Goal: Transaction & Acquisition: Purchase product/service

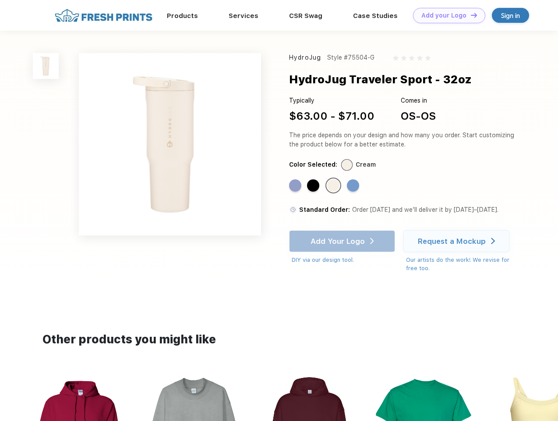
click at [446, 15] on link "Add your Logo Design Tool" at bounding box center [449, 15] width 72 height 15
click at [0, 0] on div "Design Tool" at bounding box center [0, 0] width 0 height 0
click at [470, 15] on link "Add your Logo Design Tool" at bounding box center [449, 15] width 72 height 15
click at [46, 66] on img at bounding box center [46, 66] width 26 height 26
click at [296, 186] on div "Standard Color" at bounding box center [295, 185] width 12 height 12
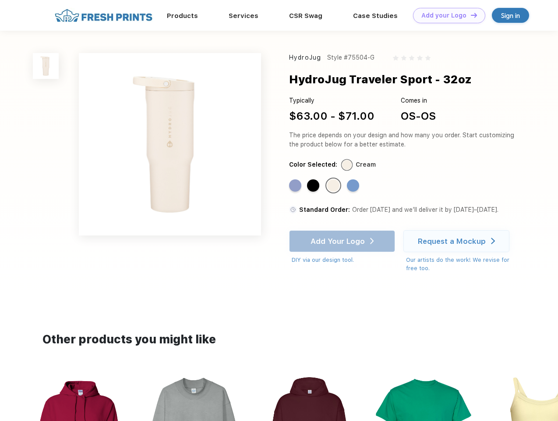
click at [314, 186] on div "Standard Color" at bounding box center [313, 185] width 12 height 12
click at [334, 186] on div "Standard Color" at bounding box center [333, 185] width 12 height 12
click at [354, 186] on div "Standard Color" at bounding box center [353, 185] width 12 height 12
click at [343, 241] on div "Add Your Logo DIY via our design tool. Ah shoot! This product isn't up in our d…" at bounding box center [342, 247] width 106 height 34
click at [458, 241] on div "Request a Mockup" at bounding box center [452, 241] width 68 height 9
